Goal: Task Accomplishment & Management: Use online tool/utility

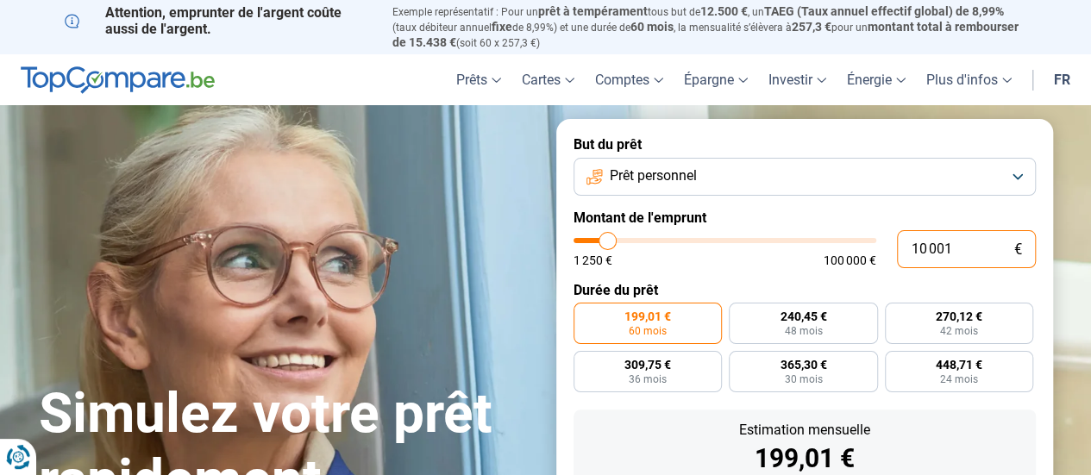
click at [948, 251] on input "10 001" at bounding box center [966, 249] width 139 height 38
type input "1 000"
type input "1250"
type input "100"
type input "1250"
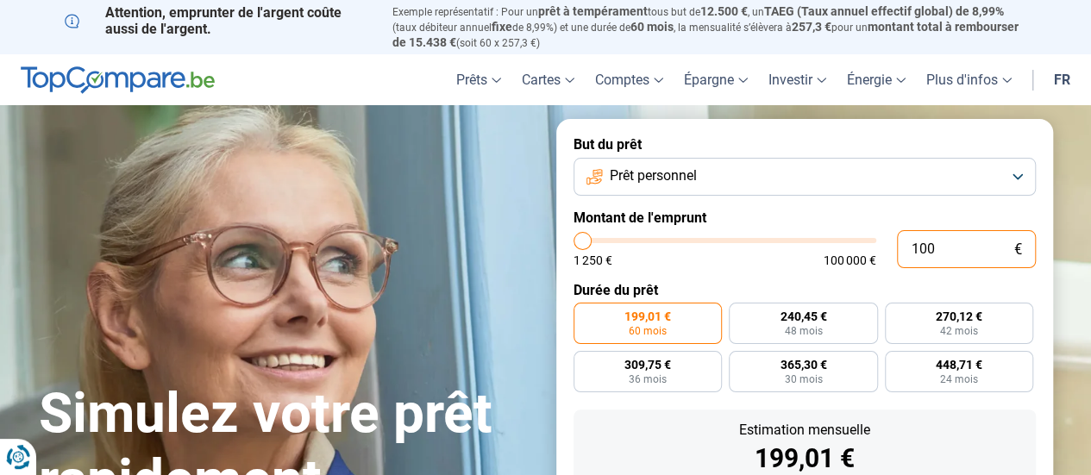
type input "10"
type input "1250"
type input "1"
type input "1250"
type input "12"
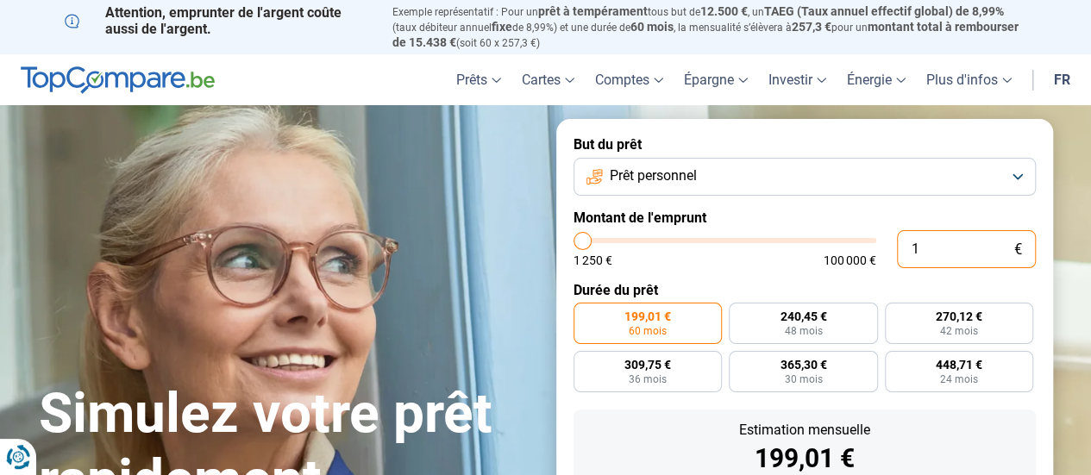
type input "1250"
type input "120"
type input "1250"
type input "1 200"
type input "1250"
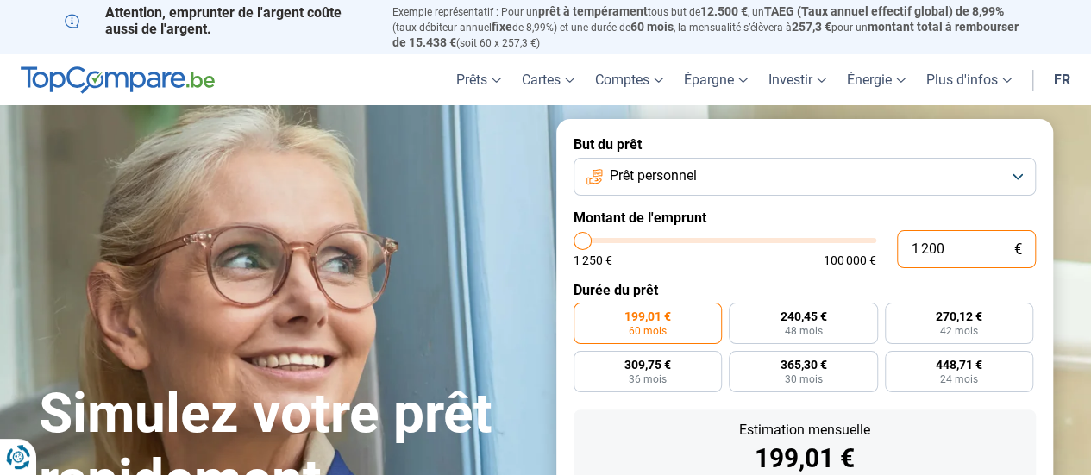
type input "12 000"
type input "12000"
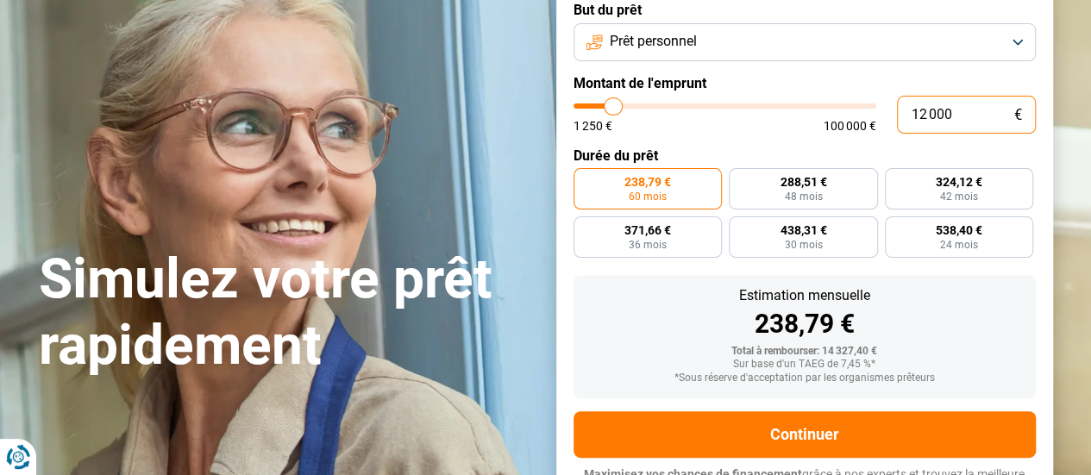
scroll to position [161, 0]
